Goal: Task Accomplishment & Management: Manage account settings

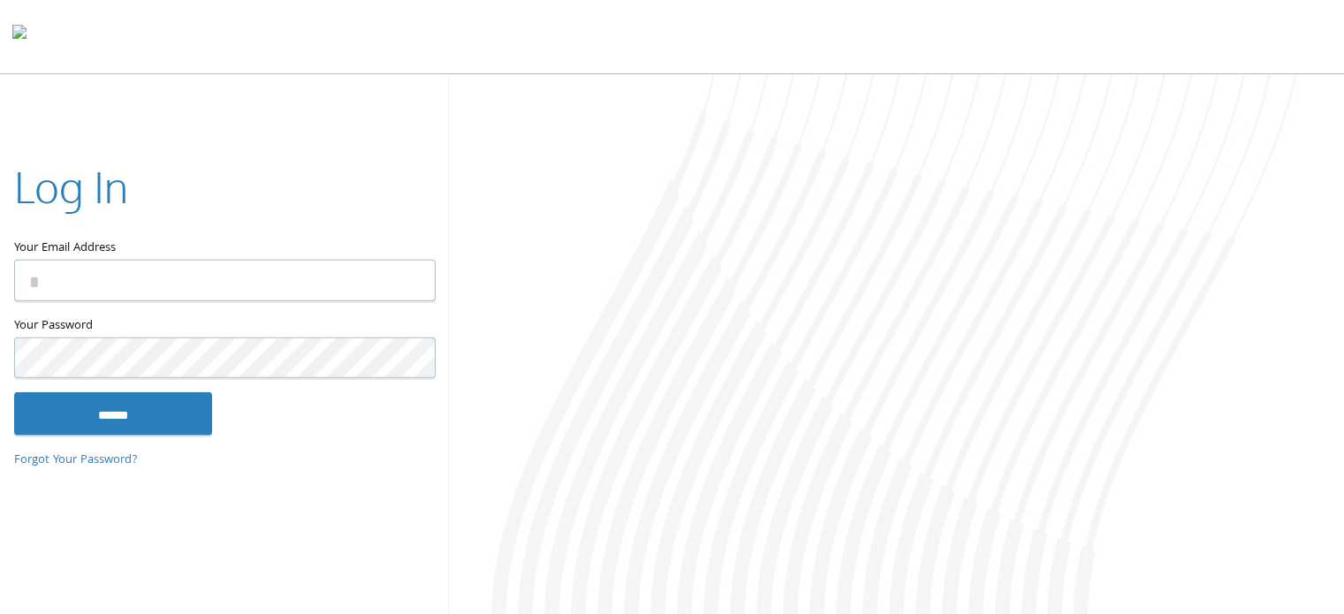
type input "**********"
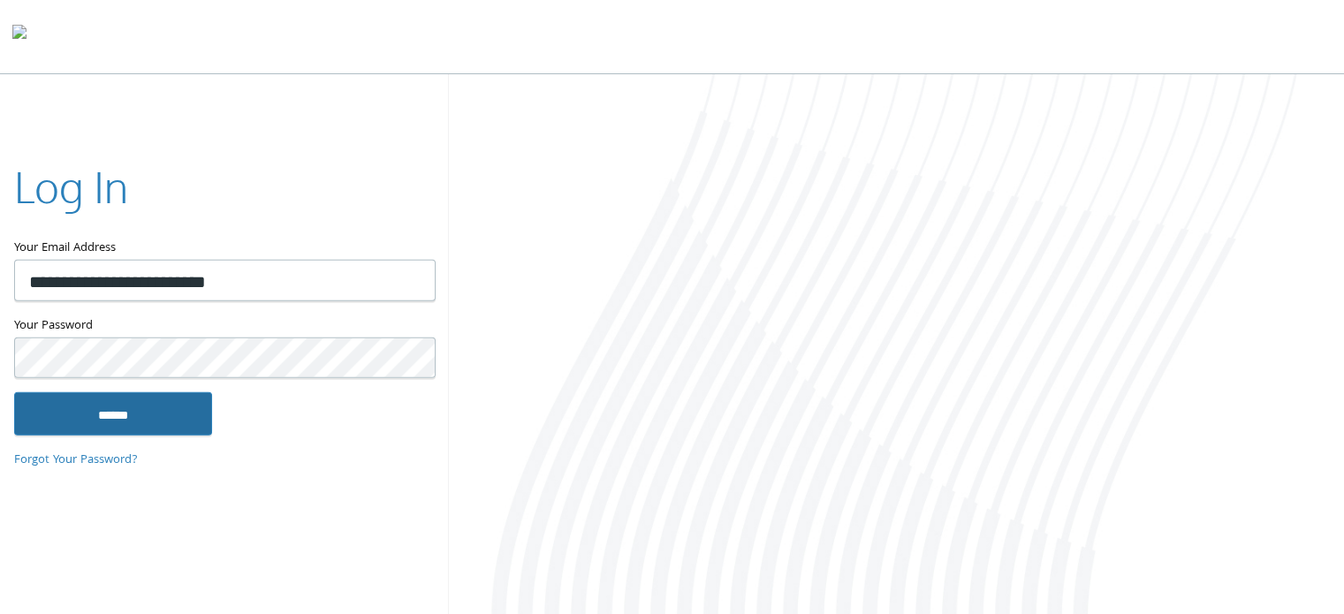
click at [134, 401] on input "******" at bounding box center [113, 413] width 198 height 42
click at [169, 413] on input "******" at bounding box center [113, 413] width 198 height 42
